Goal: Communication & Community: Participate in discussion

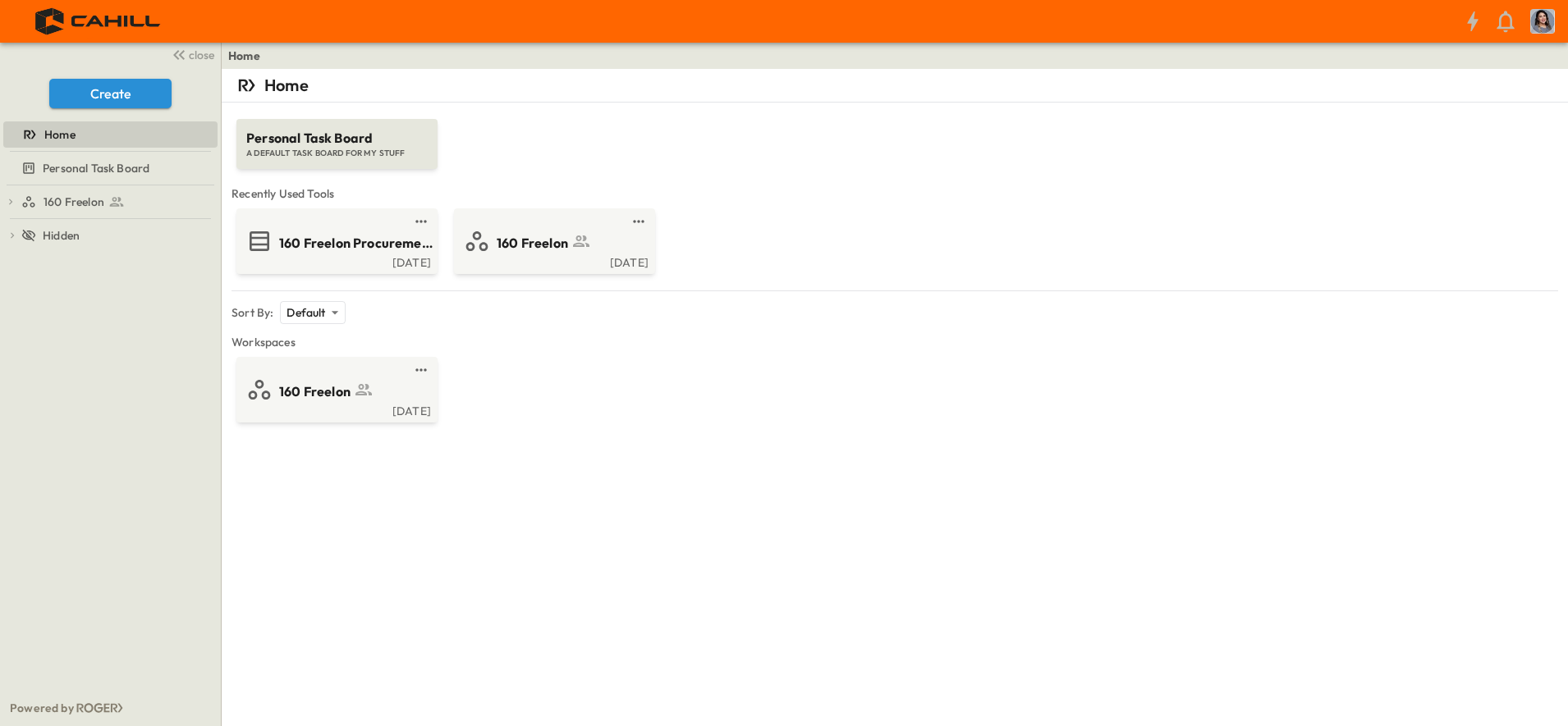
click at [319, 256] on div "[DATE]" at bounding box center [335, 261] width 191 height 14
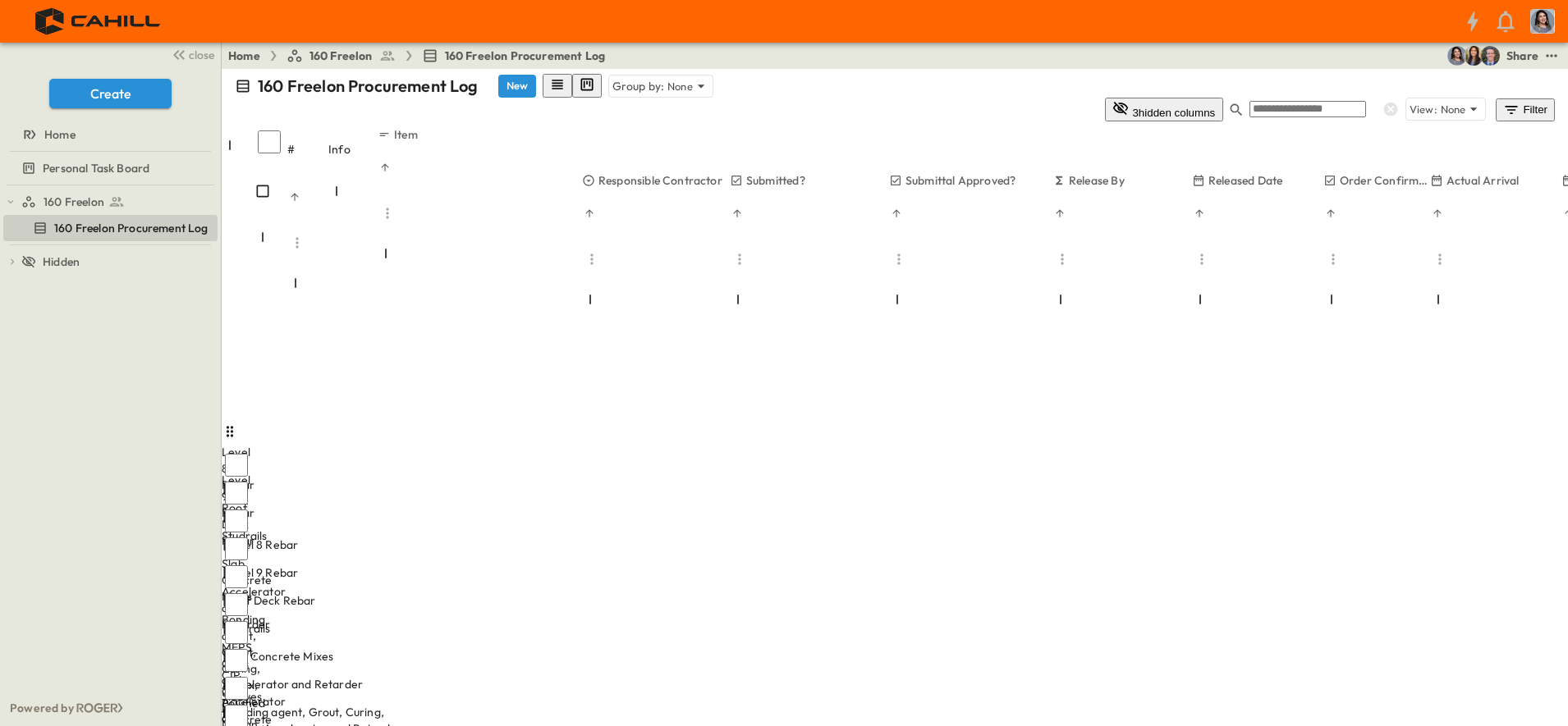
scroll to position [308, 0]
drag, startPoint x: 580, startPoint y: 115, endPoint x: 709, endPoint y: 134, distance: 130.4
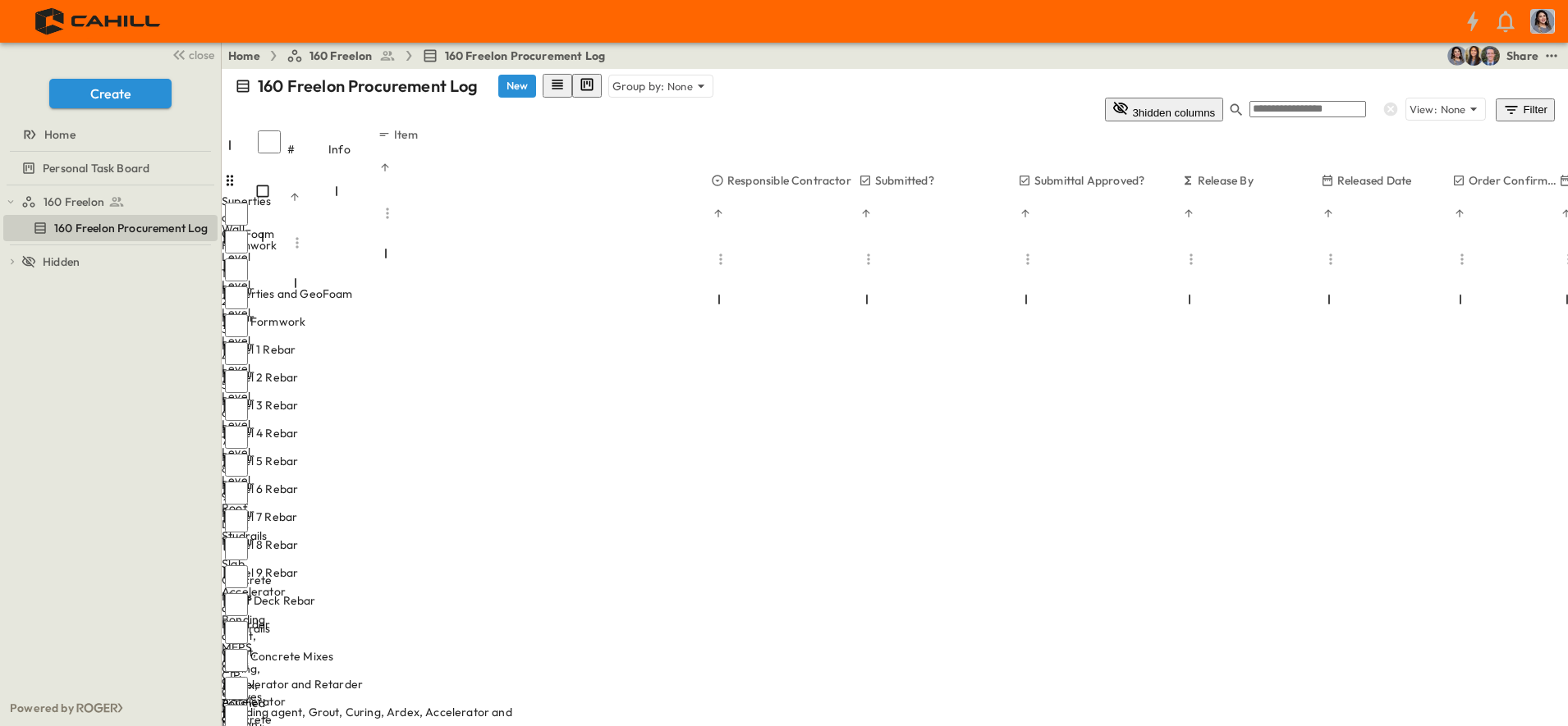
scroll to position [0, 0]
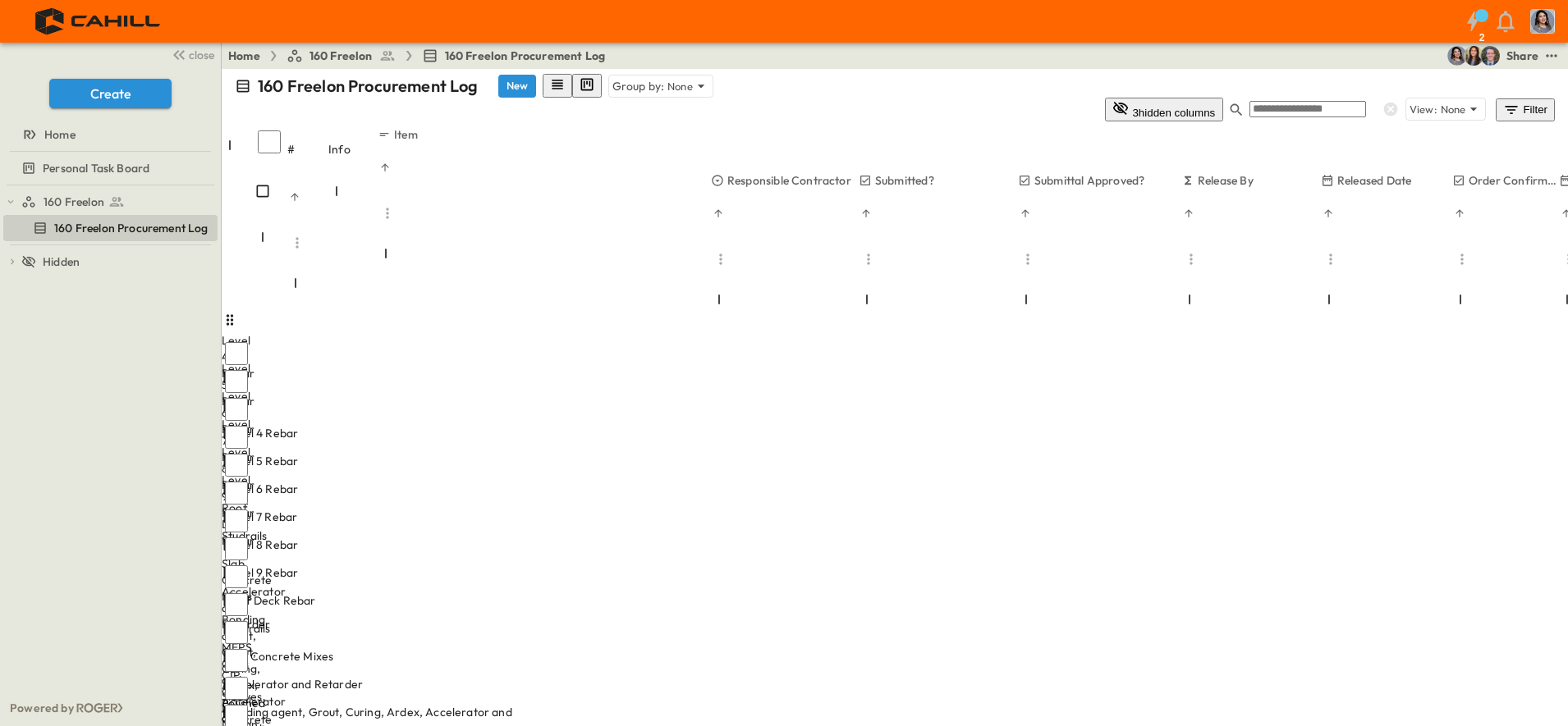
scroll to position [205, 0]
drag, startPoint x: 711, startPoint y: 115, endPoint x: 763, endPoint y: 119, distance: 52.2
click at [763, 235] on div at bounding box center [570, 257] width 385 height 46
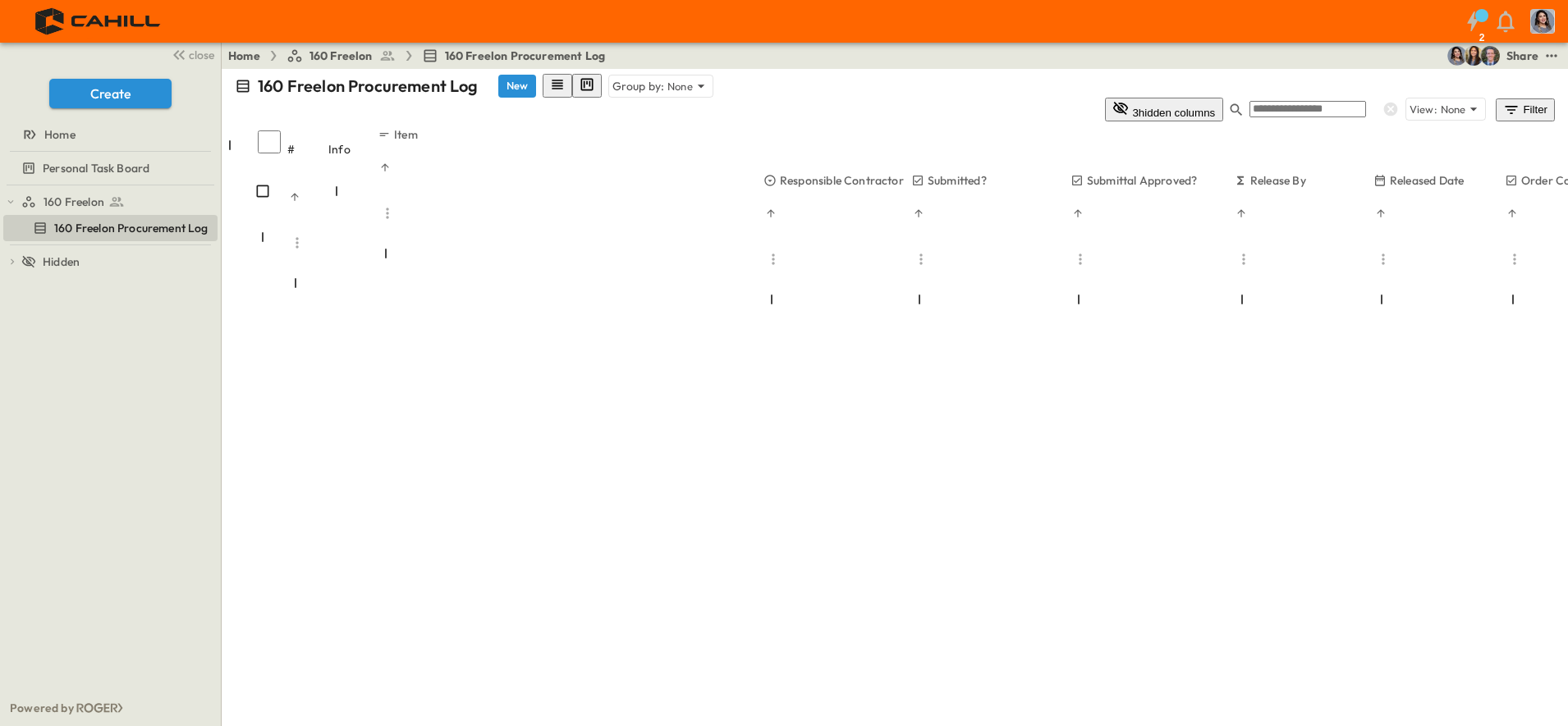
scroll to position [718, 0]
